Goal: Task Accomplishment & Management: Complete application form

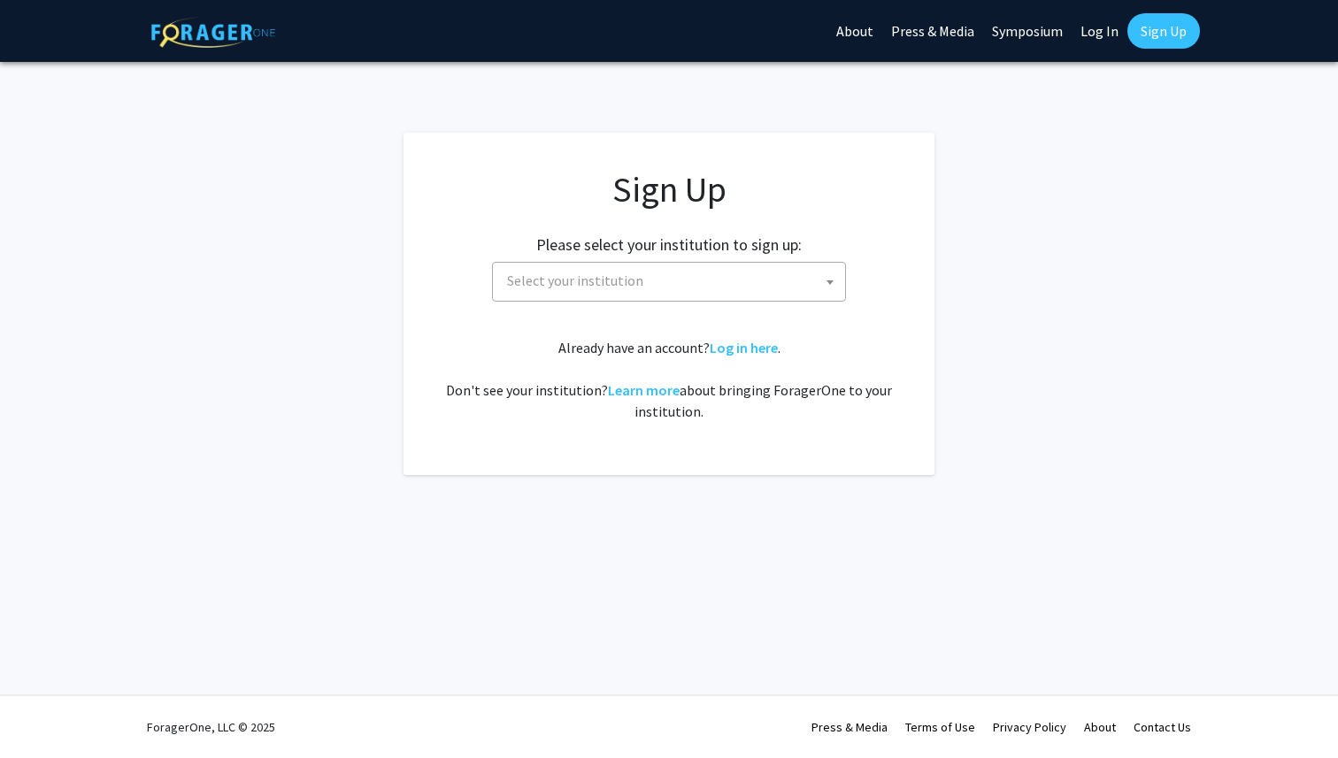
click at [802, 279] on span "Select your institution" at bounding box center [672, 281] width 345 height 36
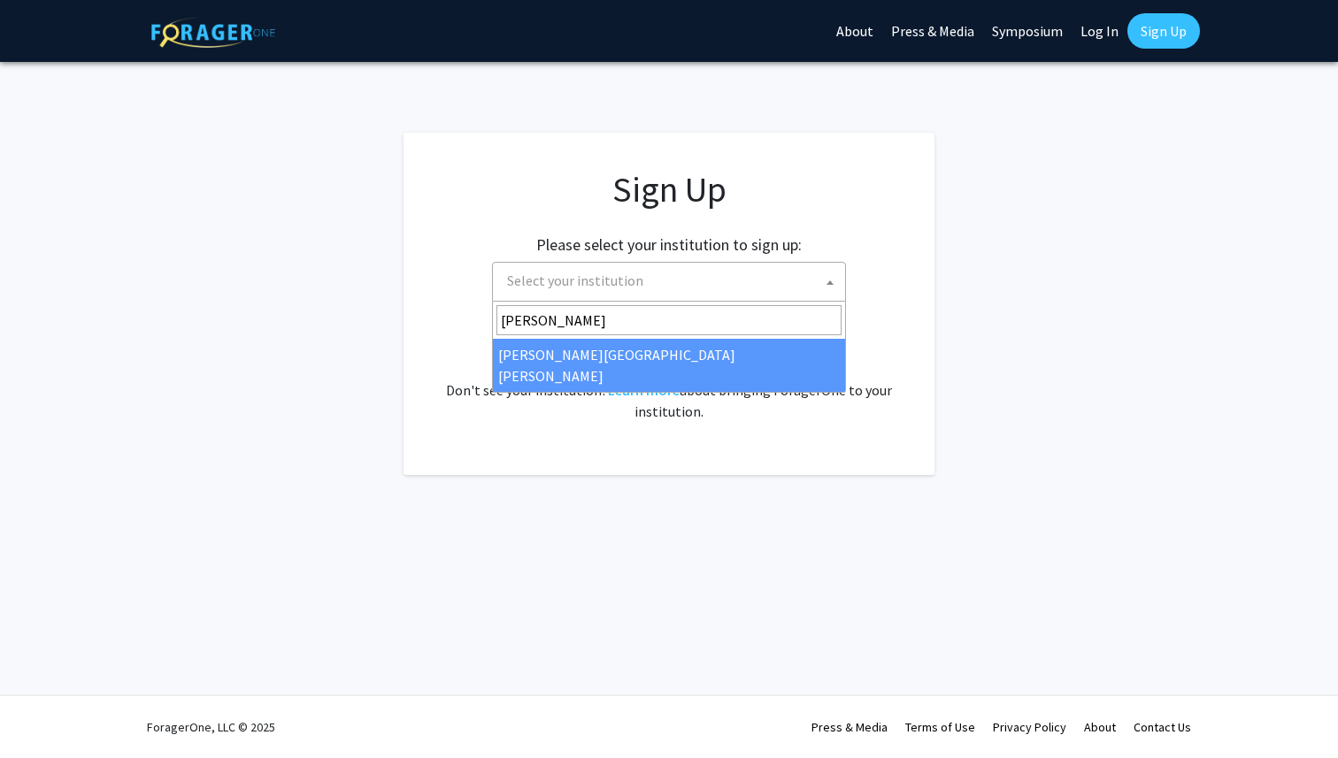
type input "[PERSON_NAME]"
select select "1"
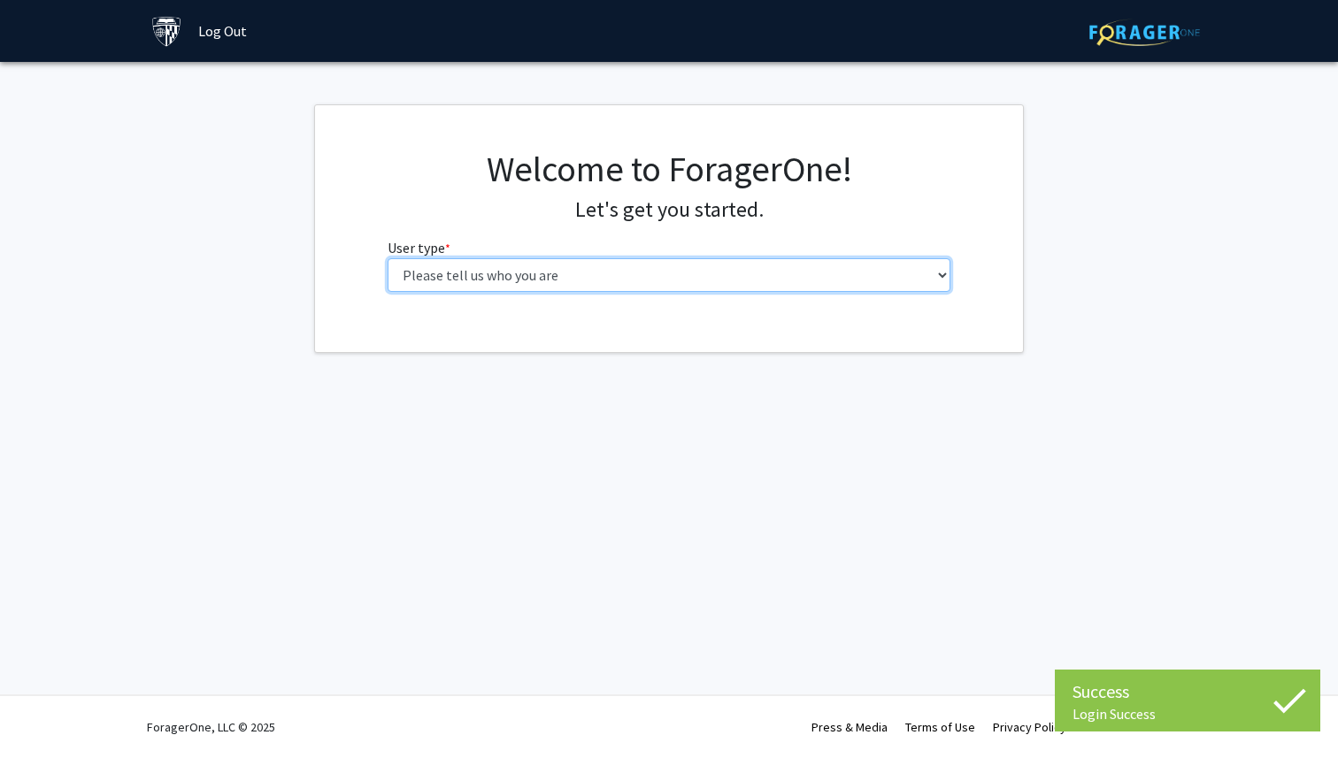
click at [758, 277] on select "Please tell us who you are Undergraduate Student Master's Student Doctoral Cand…" at bounding box center [670, 275] width 564 height 34
select select "2: masters"
click at [388, 258] on select "Please tell us who you are Undergraduate Student Master's Student Doctoral Cand…" at bounding box center [670, 275] width 564 height 34
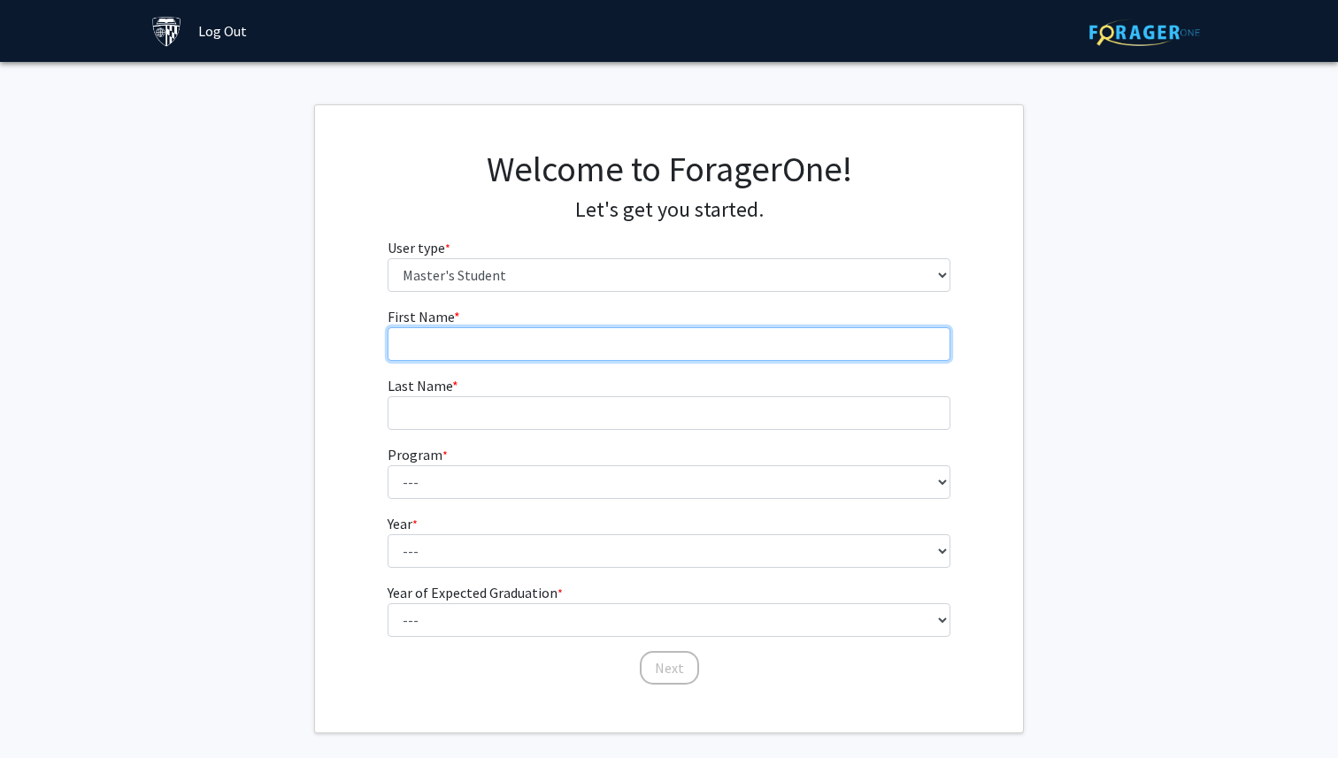
click at [628, 348] on input "First Name * required" at bounding box center [670, 344] width 564 height 34
type input "Ningna"
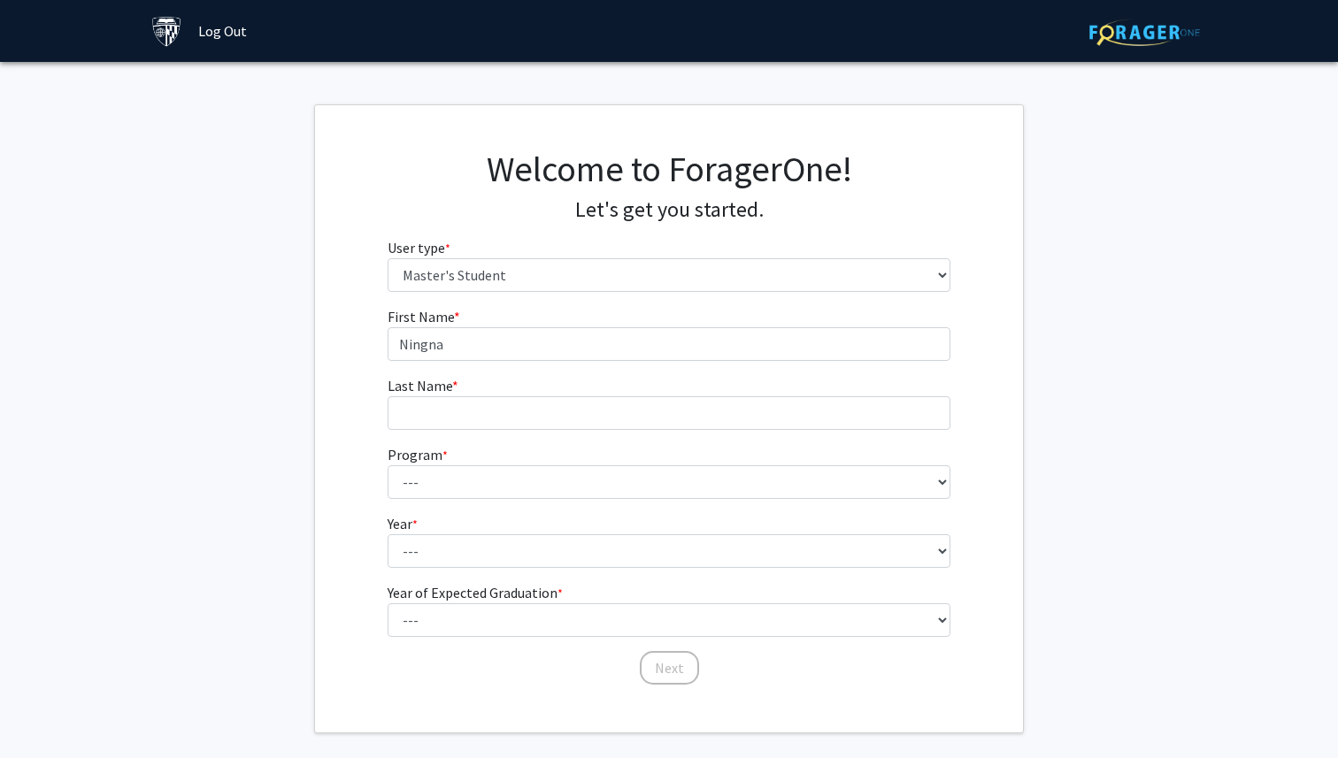
type input "Hu"
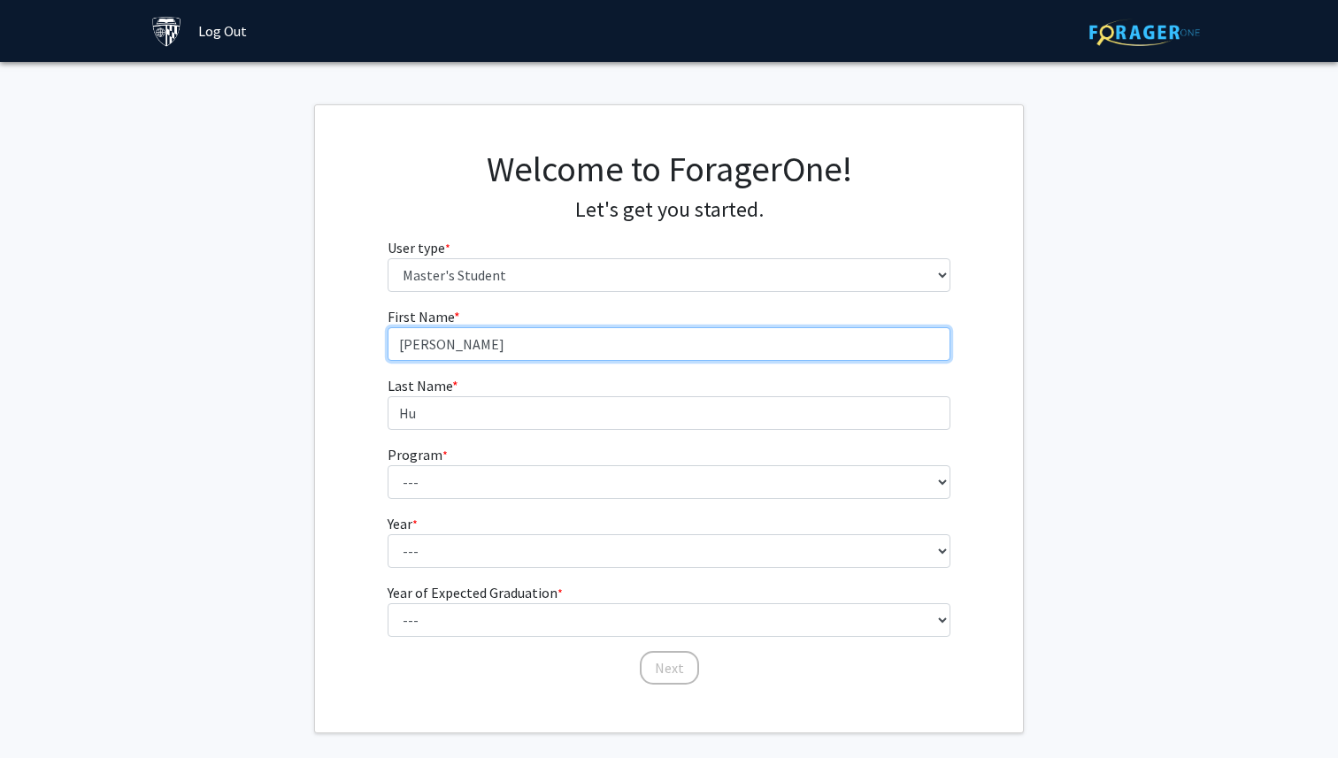
type input "Nora"
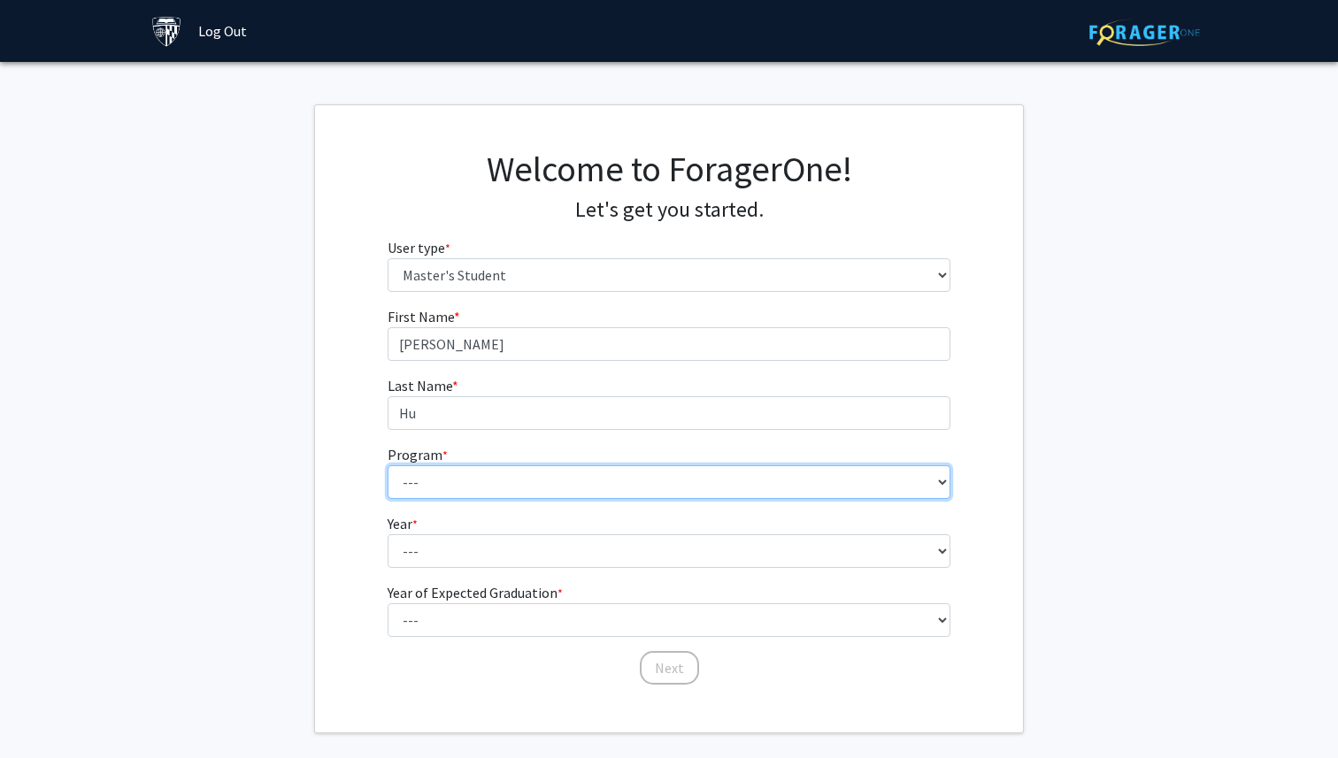
click at [419, 479] on select "--- Anatomy Education Applied and Computational Mathematics Applied Biomedical …" at bounding box center [670, 483] width 564 height 34
select select "23: 15"
click at [388, 466] on select "--- Anatomy Education Applied and Computational Mathematics Applied Biomedical …" at bounding box center [670, 483] width 564 height 34
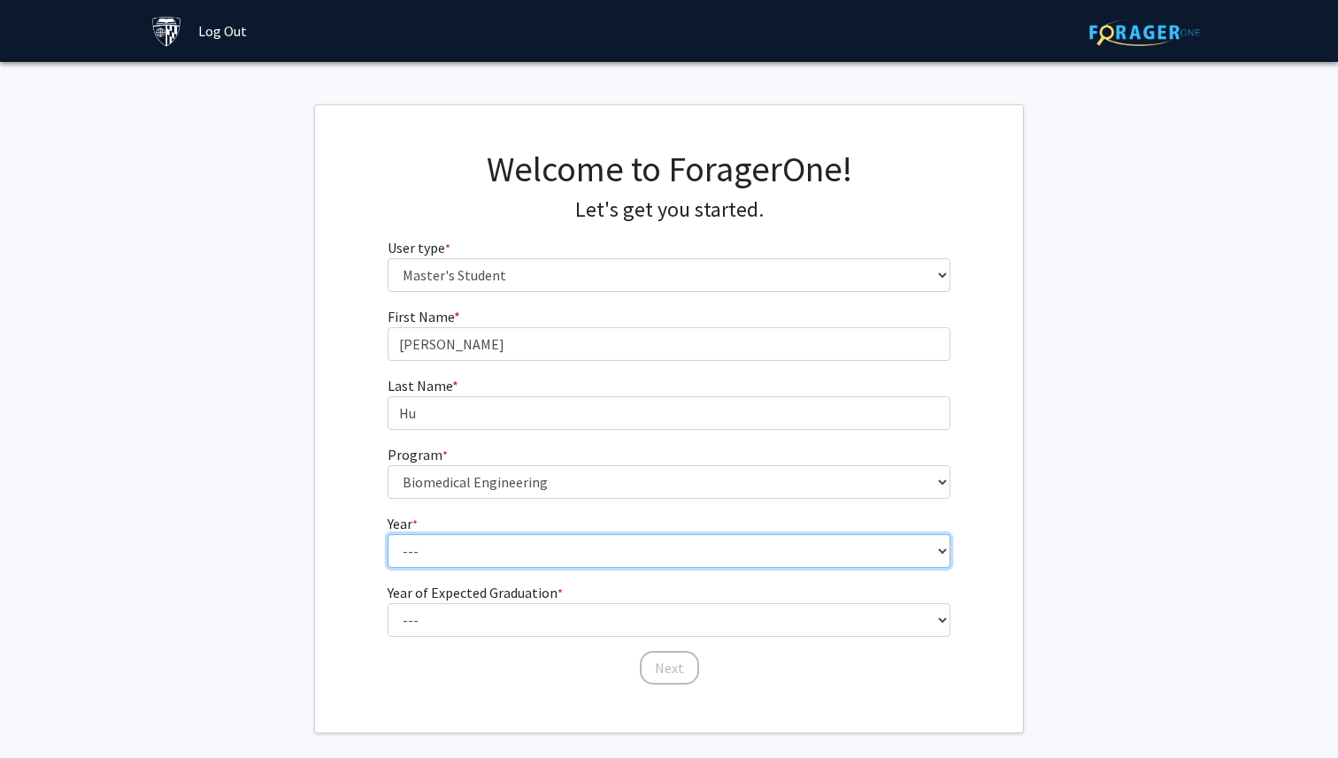
click at [474, 546] on select "--- First Year Second Year" at bounding box center [670, 552] width 564 height 34
select select "1: first_year"
click at [388, 535] on select "--- First Year Second Year" at bounding box center [670, 552] width 564 height 34
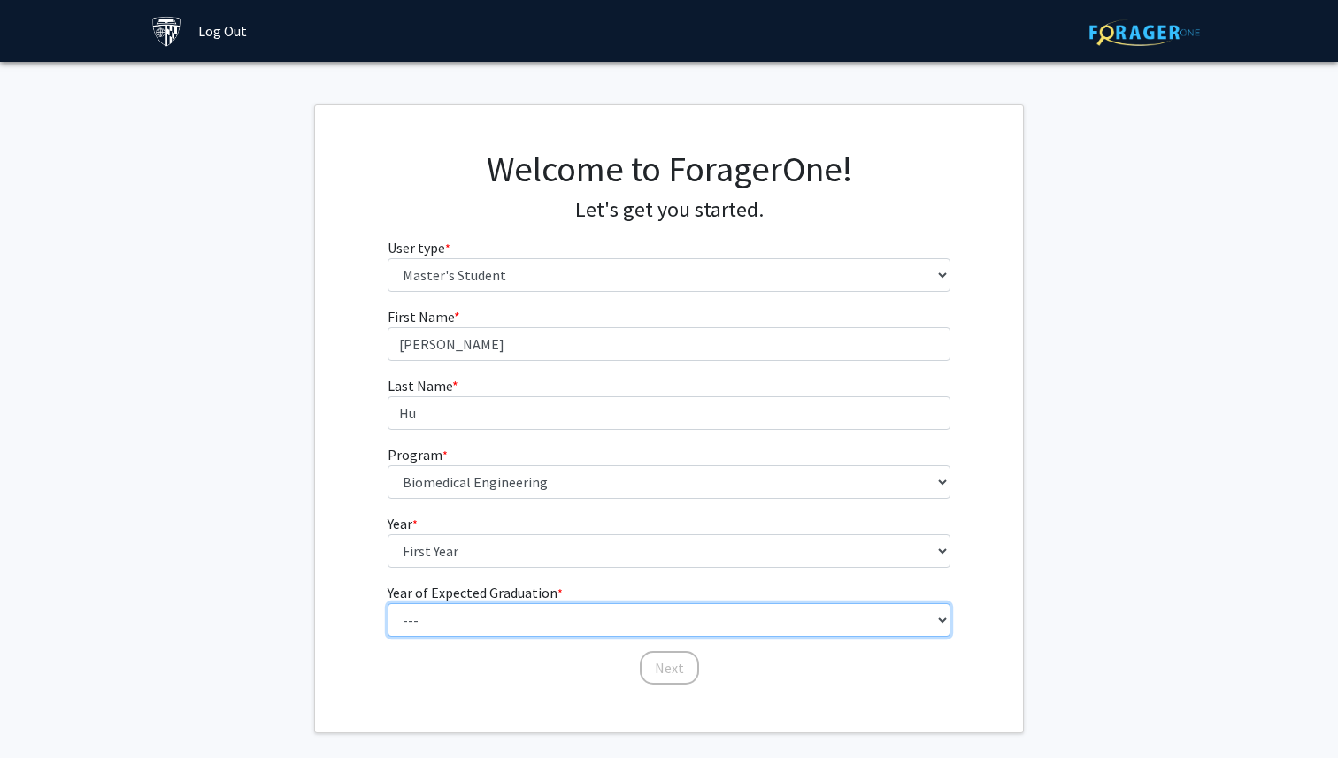
click at [496, 620] on select "--- 2025 2026 2027 2028 2029 2030 2031 2032 2033 2034" at bounding box center [670, 621] width 564 height 34
select select "3: 2027"
click at [388, 604] on select "--- 2025 2026 2027 2028 2029 2030 2031 2032 2033 2034" at bounding box center [670, 621] width 564 height 34
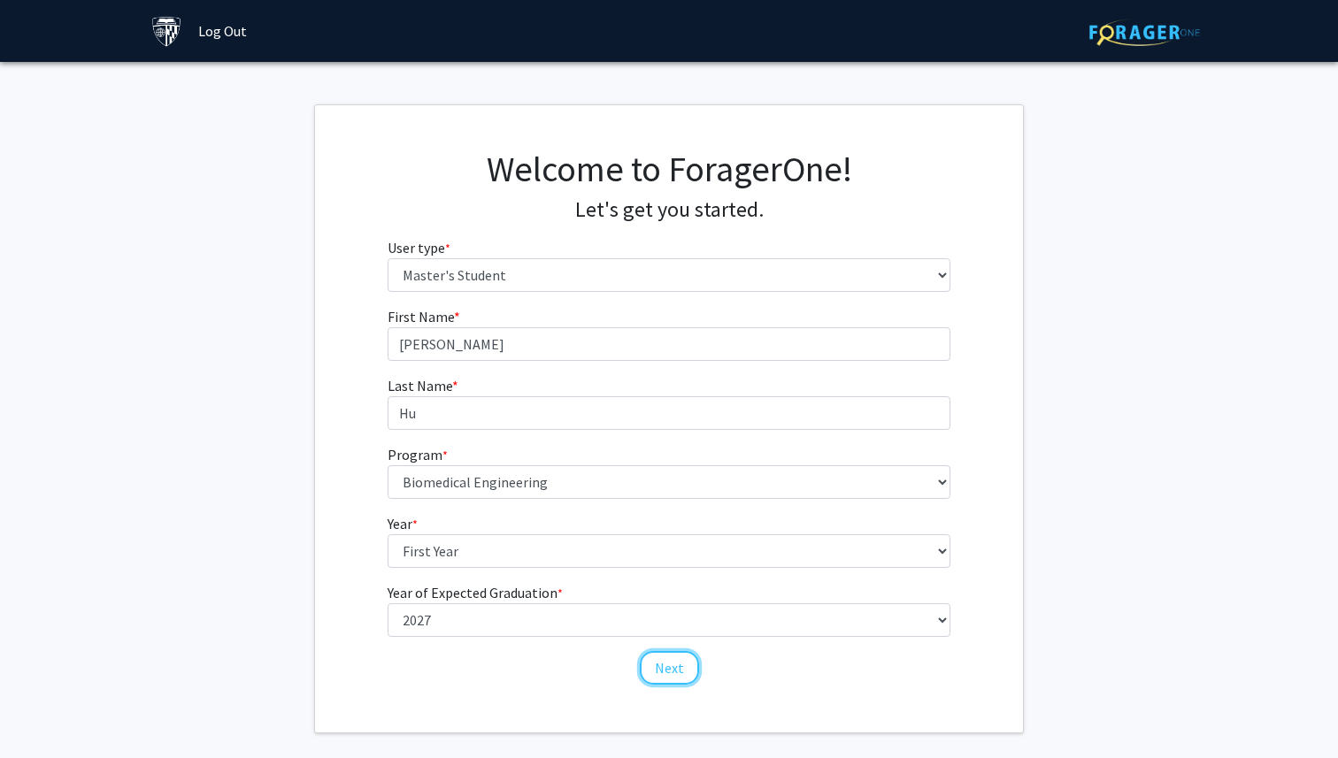
click at [660, 667] on button "Next" at bounding box center [669, 668] width 59 height 34
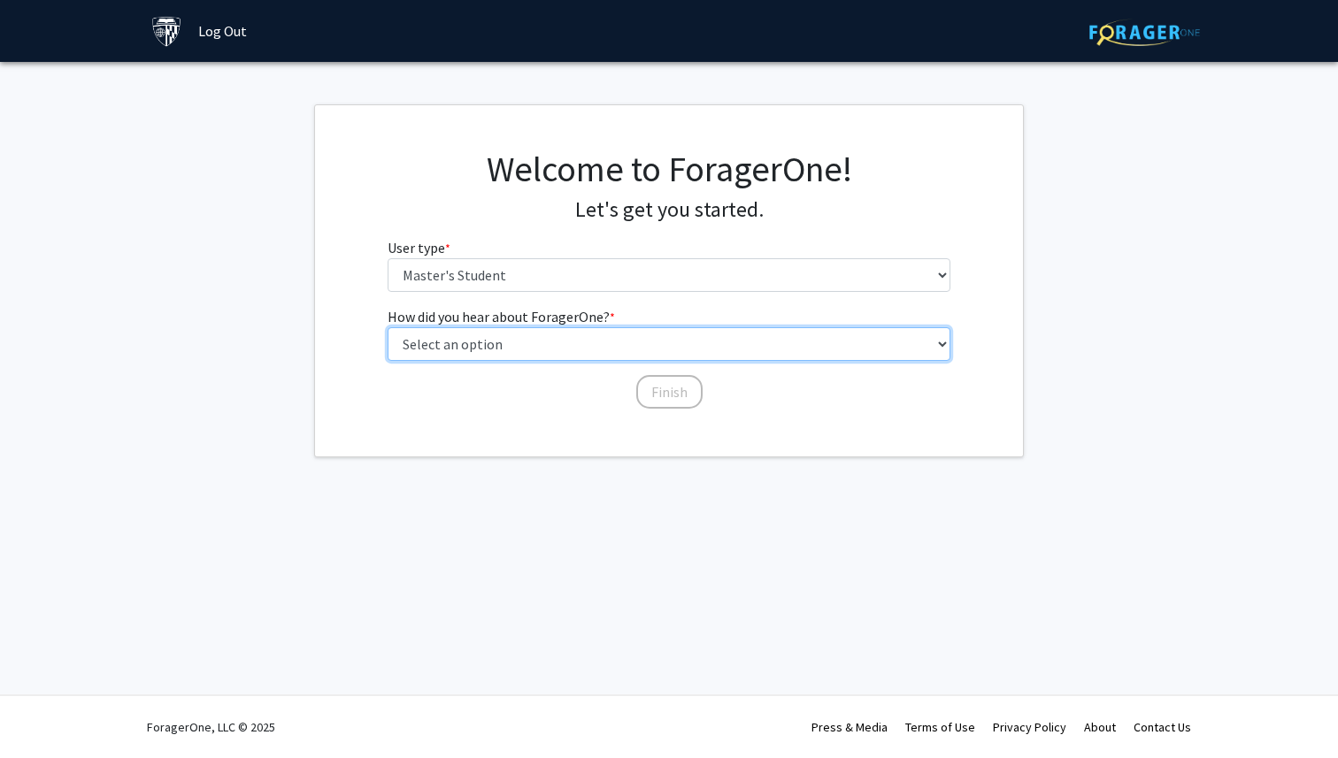
click at [669, 337] on select "Select an option Peer/student recommendation Faculty/staff recommendation Unive…" at bounding box center [670, 344] width 564 height 34
select select "3: university_website"
click at [388, 327] on select "Select an option Peer/student recommendation Faculty/staff recommendation Unive…" at bounding box center [670, 344] width 564 height 34
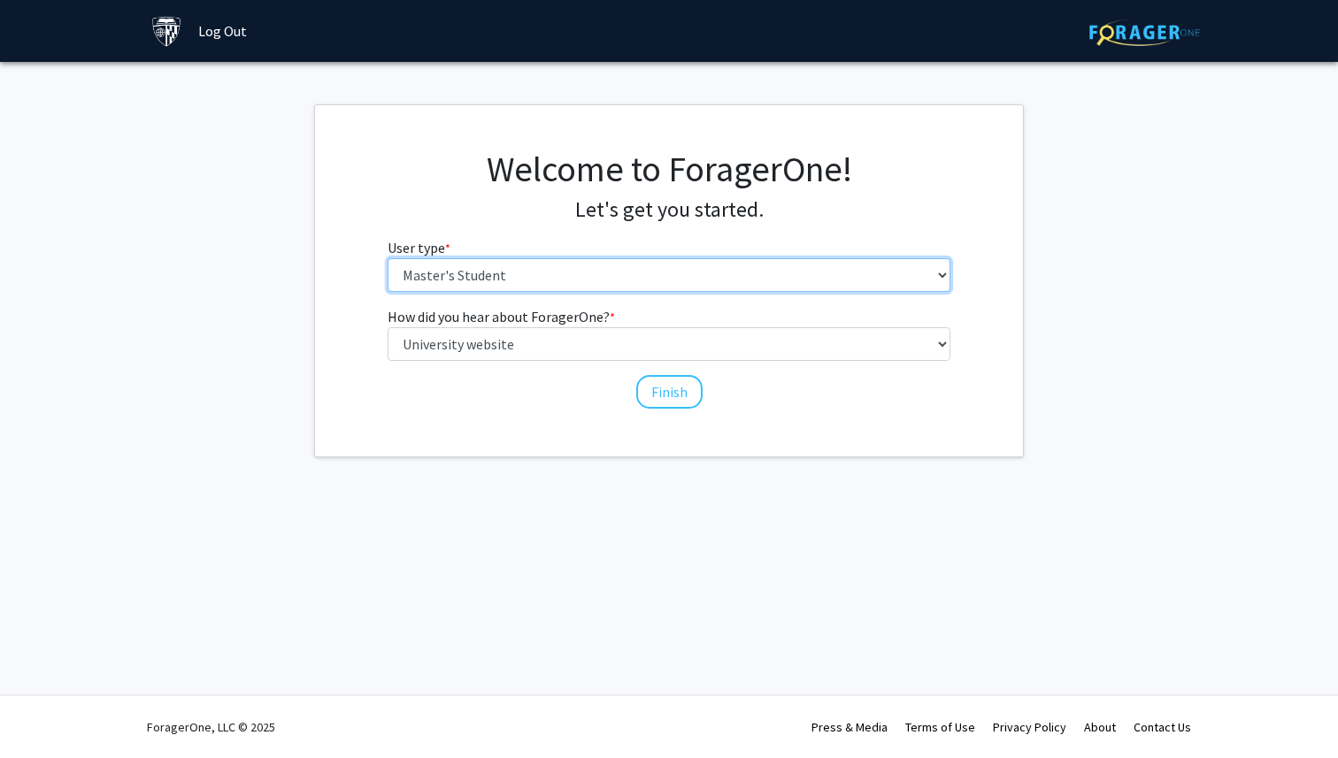
click at [650, 277] on select "Please tell us who you are Undergraduate Student Master's Student Doctoral Cand…" at bounding box center [670, 275] width 564 height 34
click at [388, 258] on select "Please tell us who you are Undergraduate Student Master's Student Doctoral Cand…" at bounding box center [670, 275] width 564 height 34
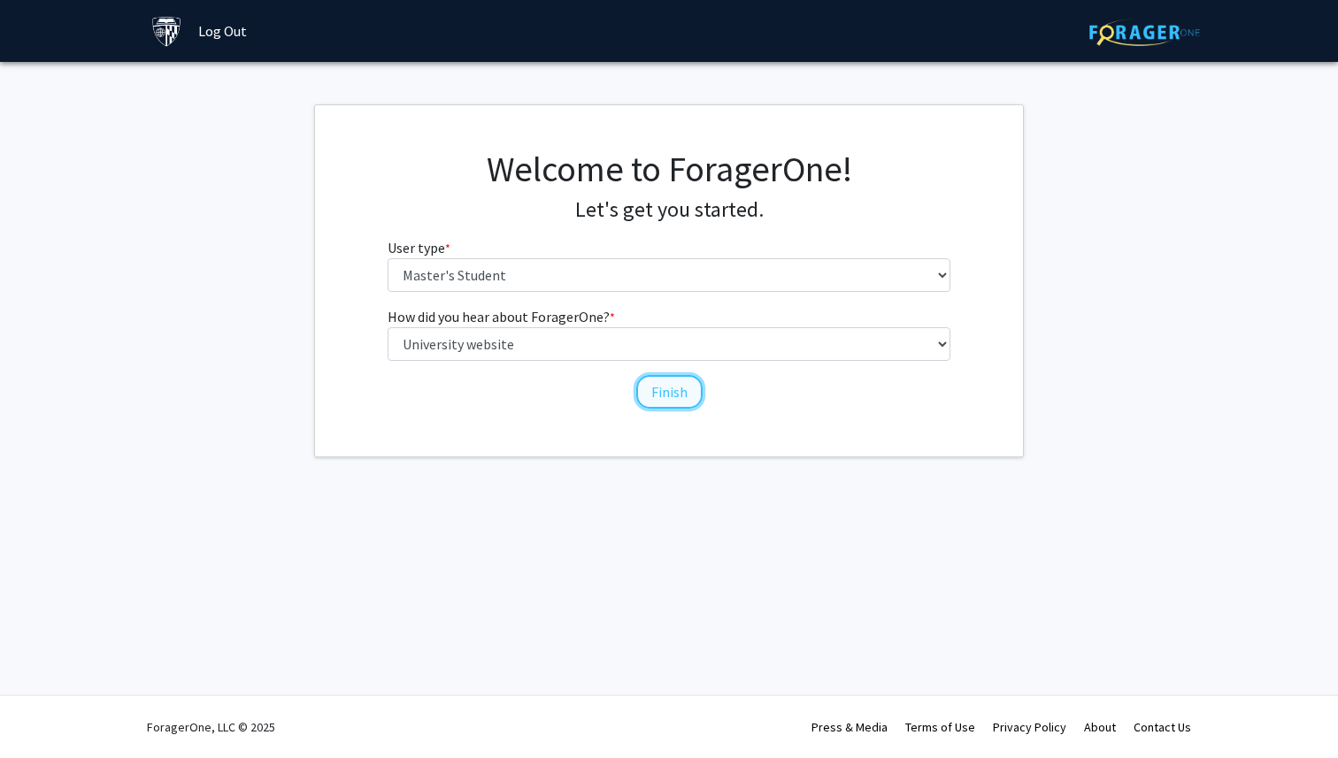
click at [666, 389] on button "Finish" at bounding box center [669, 392] width 66 height 34
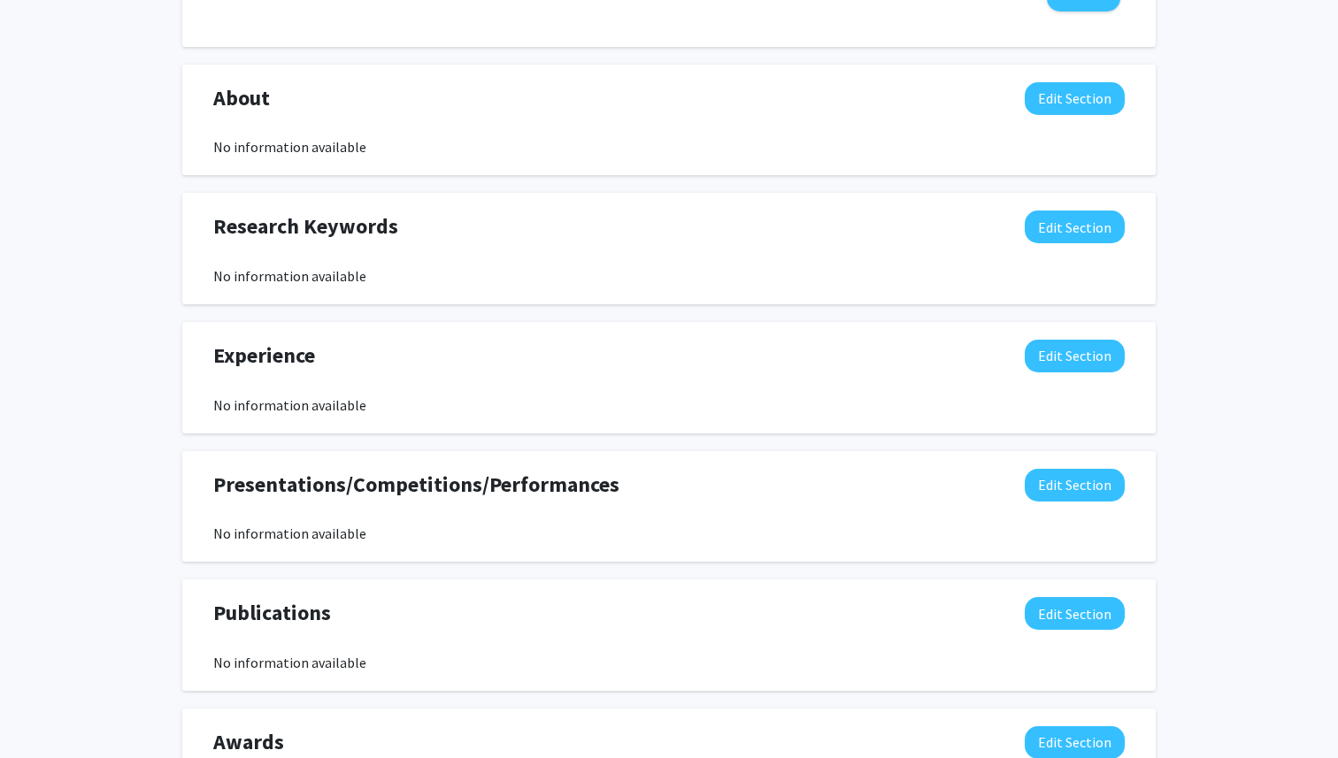
scroll to position [902, 0]
